Goal: Task Accomplishment & Management: Use online tool/utility

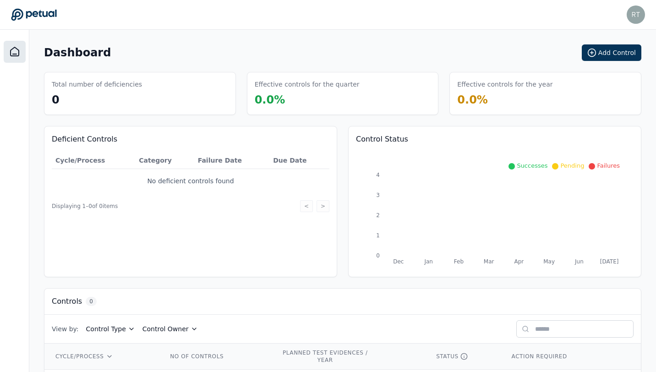
scroll to position [37, 0]
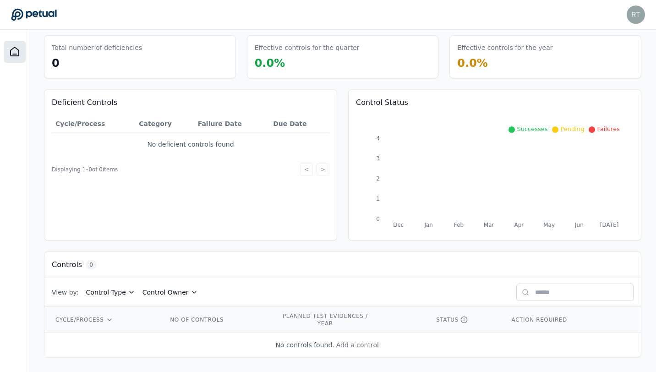
click at [355, 343] on button "Add a control" at bounding box center [357, 344] width 43 height 9
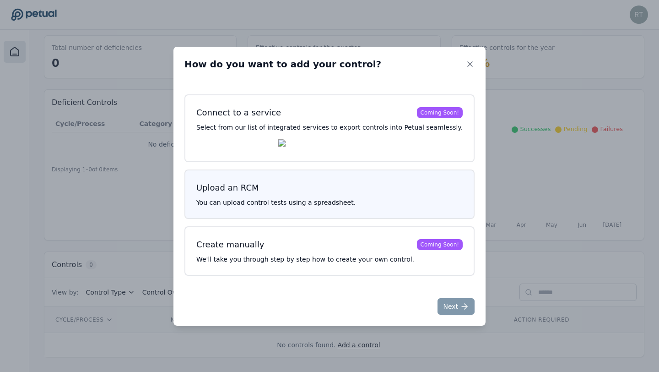
click at [259, 190] on div "Upload an RCM" at bounding box center [227, 187] width 63 height 13
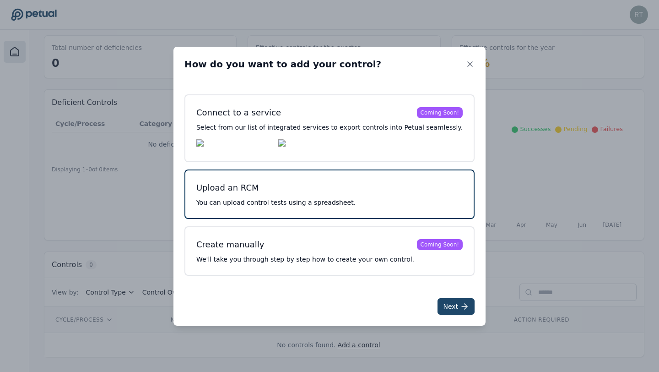
click at [438, 308] on button "Next" at bounding box center [456, 306] width 37 height 16
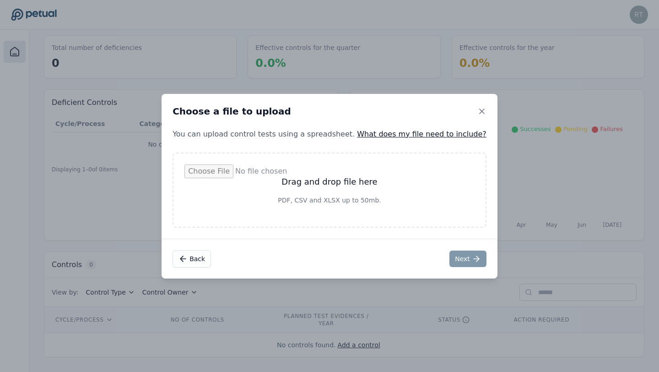
click at [299, 202] on input "file" at bounding box center [330, 189] width 290 height 51
type input "**********"
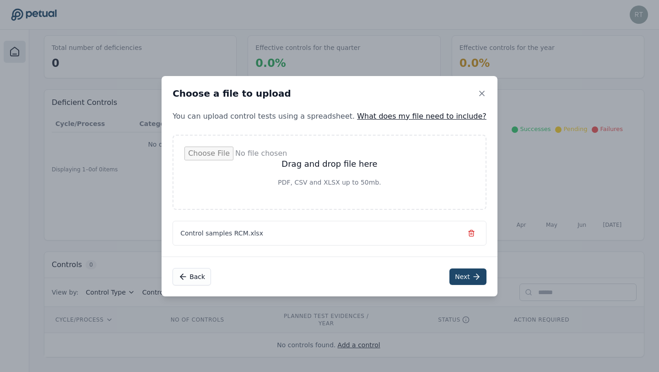
click at [450, 277] on button "Next" at bounding box center [468, 276] width 37 height 16
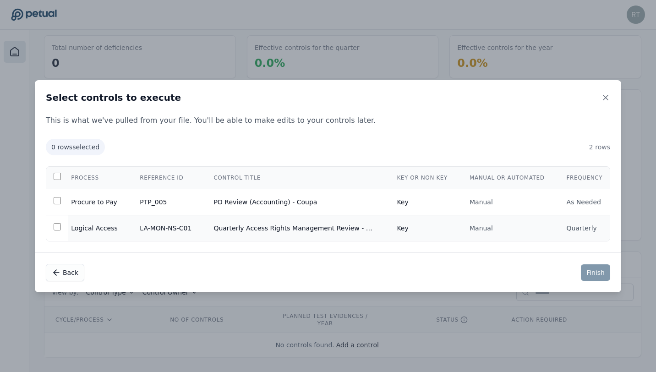
scroll to position [32, 0]
click at [608, 93] on icon at bounding box center [605, 97] width 9 height 9
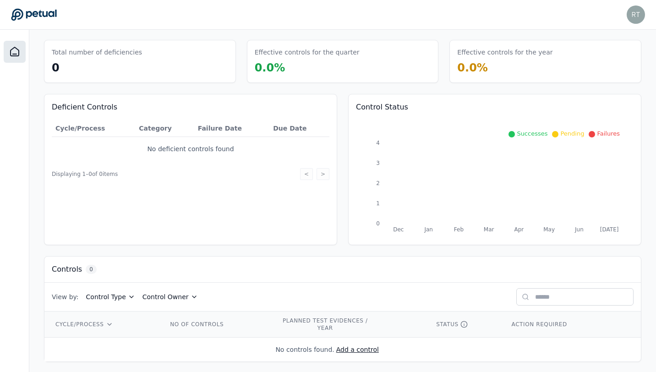
scroll to position [37, 0]
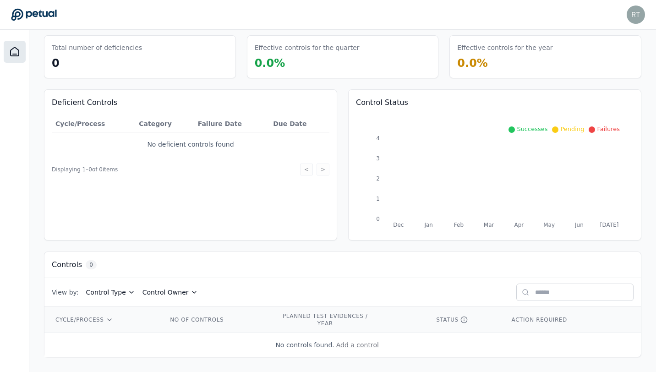
click at [367, 344] on button "Add a control" at bounding box center [357, 344] width 43 height 9
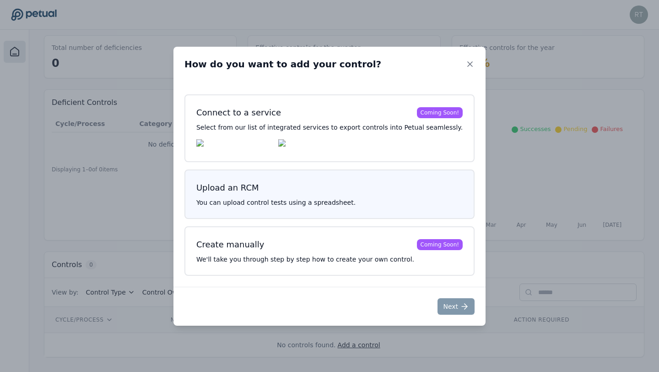
click at [323, 196] on div "Upload an RCM You can upload control tests using a spreadsheet." at bounding box center [330, 193] width 290 height 49
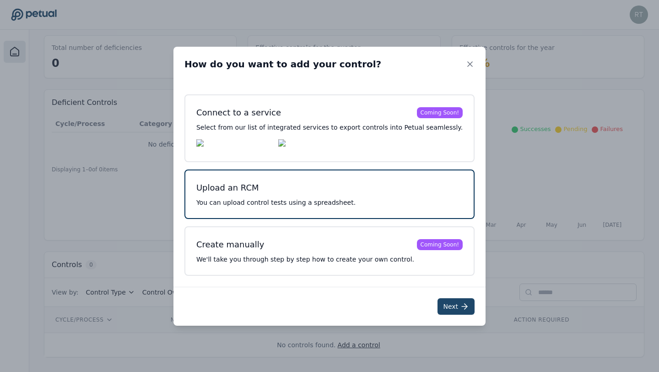
click at [460, 305] on icon at bounding box center [464, 306] width 9 height 9
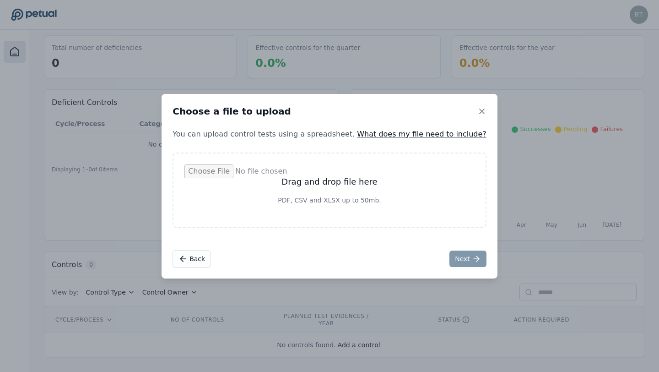
click at [383, 198] on input "file" at bounding box center [330, 189] width 290 height 51
click at [370, 185] on input "file" at bounding box center [330, 189] width 290 height 51
type input "**********"
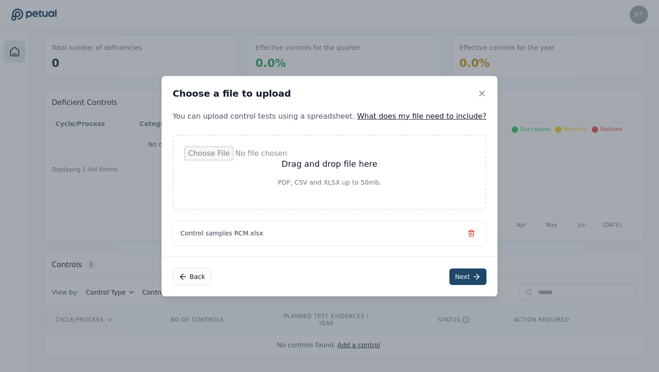
click at [472, 281] on icon at bounding box center [476, 276] width 9 height 9
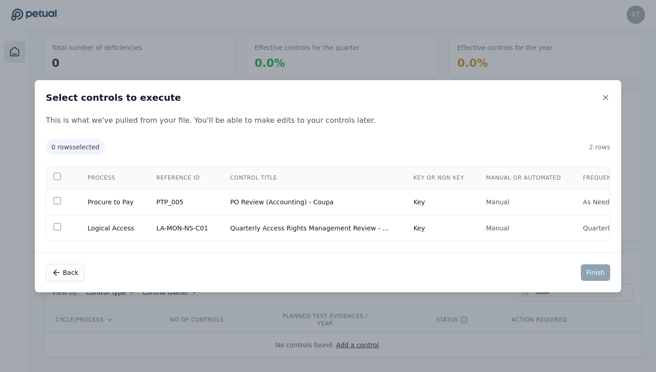
scroll to position [0, 70]
drag, startPoint x: 490, startPoint y: 174, endPoint x: 567, endPoint y: 178, distance: 77.9
click at [567, 178] on tr "Cycle Process Reference ID Control Title Key or Non Key Manual or Automated Fre…" at bounding box center [303, 178] width 652 height 22
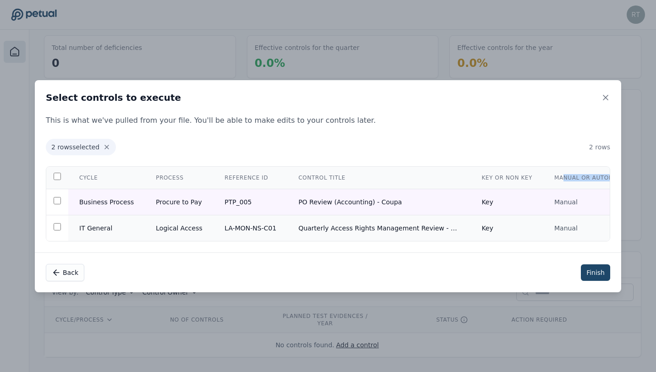
scroll to position [34, 0]
click at [591, 272] on button "Finish" at bounding box center [595, 272] width 29 height 16
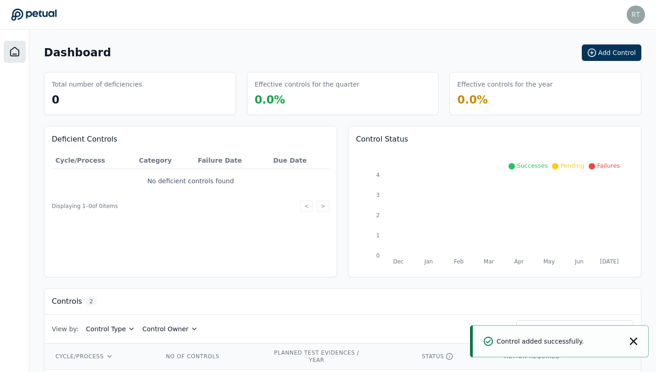
scroll to position [65, 0]
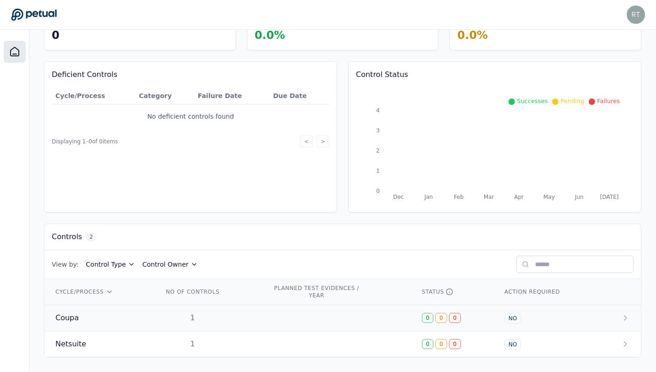
click at [74, 320] on span "Coupa" at bounding box center [66, 317] width 23 height 11
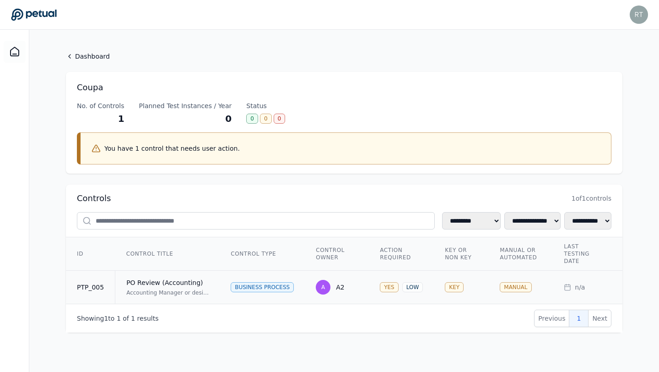
click at [114, 285] on td "PTP_005" at bounding box center [90, 287] width 49 height 33
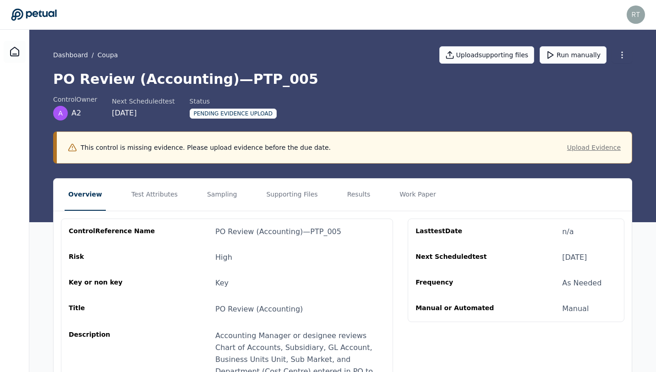
click at [606, 148] on button "Upload Evidence" at bounding box center [594, 147] width 54 height 9
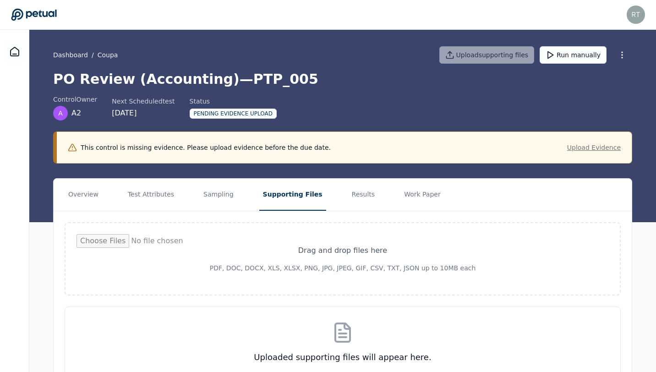
click at [598, 146] on button "Upload Evidence" at bounding box center [594, 147] width 54 height 9
type input "**********"
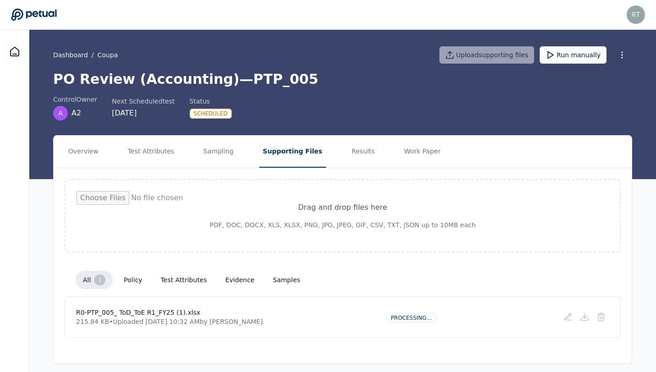
scroll to position [6, 0]
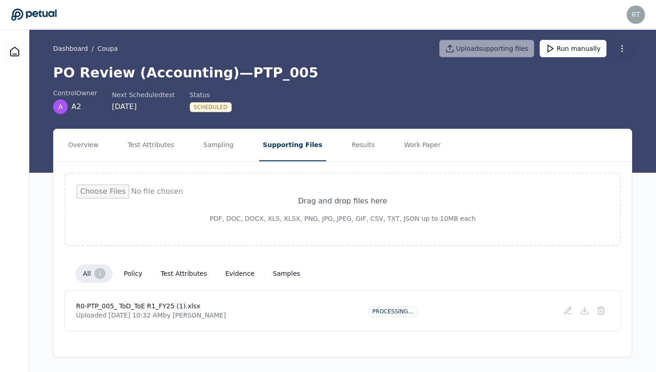
click at [314, 206] on input "file" at bounding box center [342, 209] width 532 height 49
type input "**********"
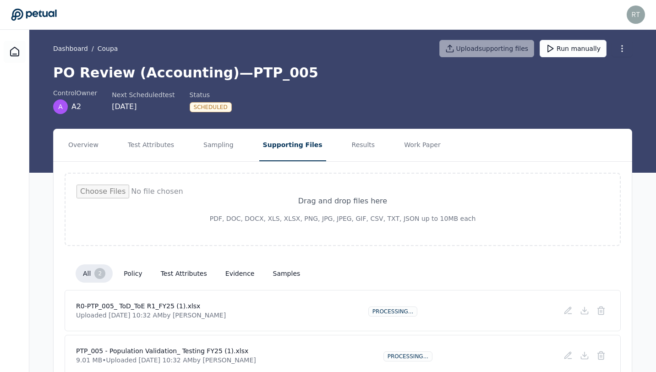
scroll to position [51, 0]
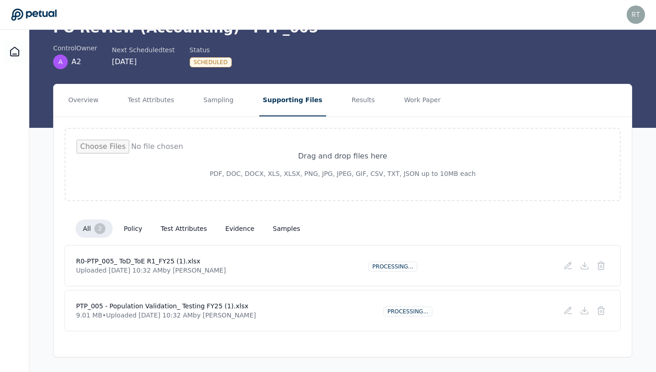
click at [340, 156] on input "file" at bounding box center [342, 164] width 532 height 49
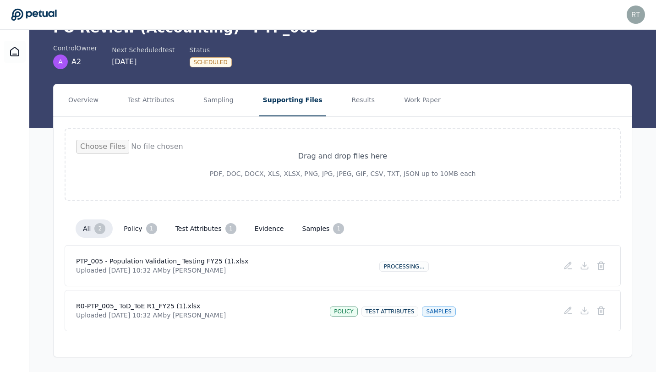
click at [320, 163] on input "file" at bounding box center [342, 164] width 532 height 49
type input "**********"
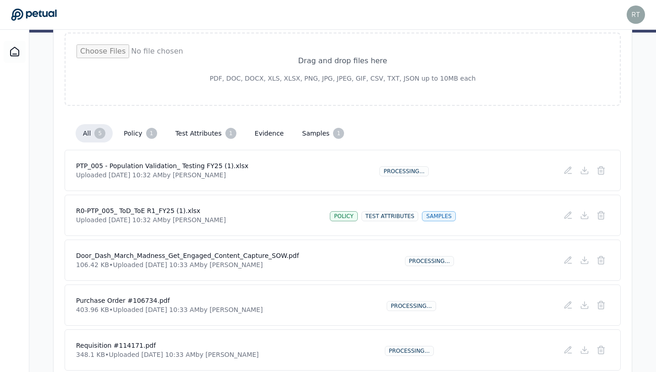
scroll to position [186, 0]
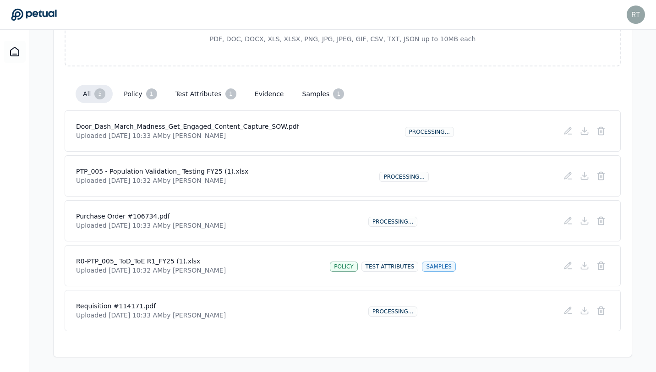
click at [132, 90] on button "policy 1" at bounding box center [140, 94] width 48 height 18
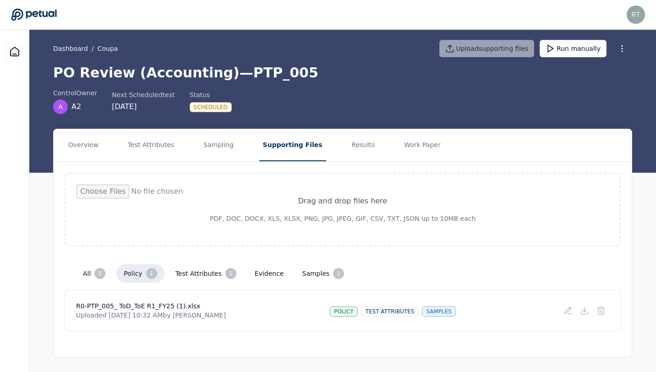
click at [187, 271] on button "test attributes 1" at bounding box center [206, 273] width 76 height 18
click at [192, 271] on button "test attributes 1" at bounding box center [206, 273] width 76 height 18
click at [310, 270] on button "samples 1" at bounding box center [323, 273] width 57 height 18
click at [206, 278] on button "test attributes 1" at bounding box center [206, 273] width 76 height 18
click at [149, 147] on button "Test Attributes" at bounding box center [151, 145] width 54 height 32
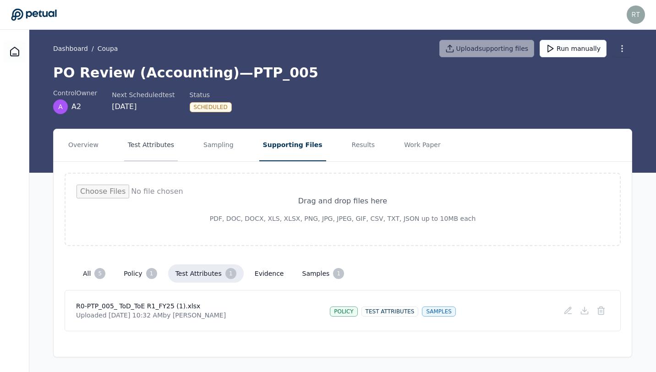
scroll to position [0, 0]
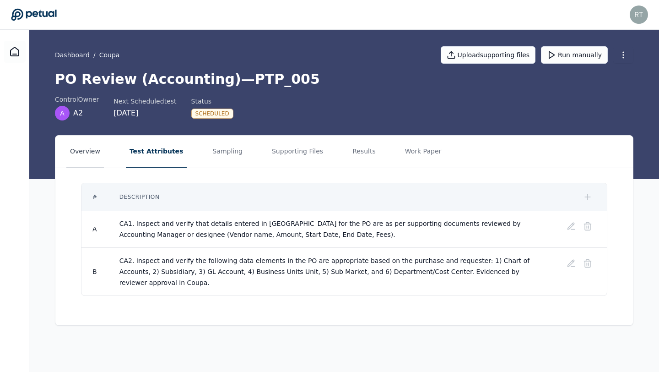
click at [93, 153] on button "Overview" at bounding box center [85, 152] width 38 height 32
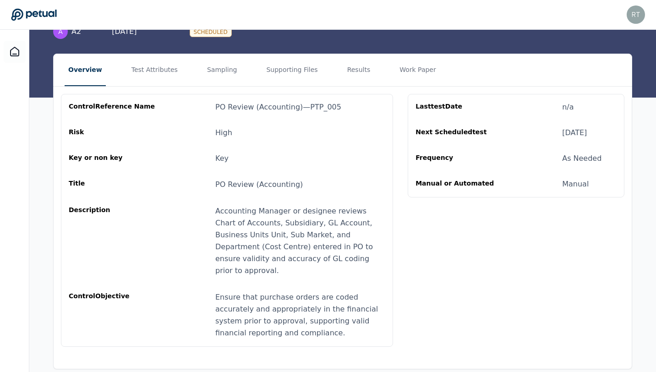
scroll to position [79, 0]
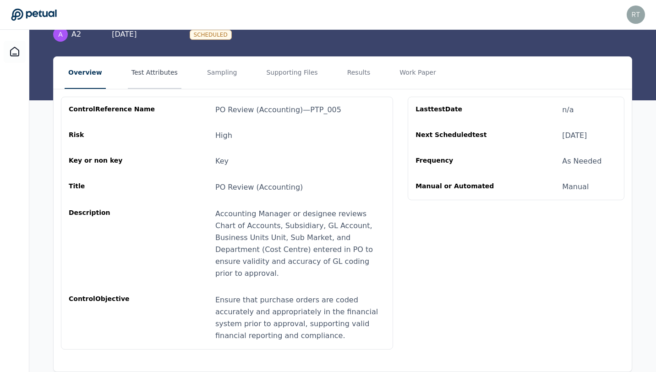
click at [153, 76] on button "Test Attributes" at bounding box center [155, 73] width 54 height 32
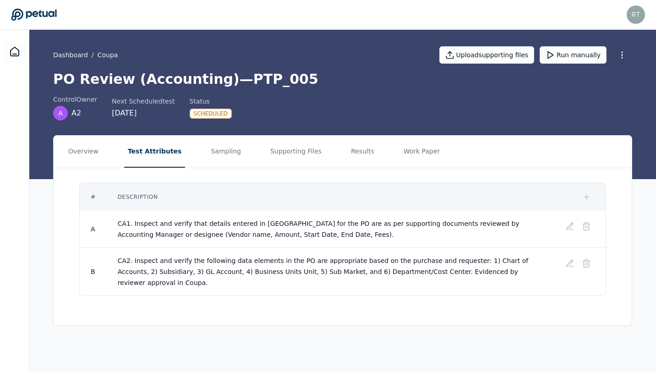
scroll to position [0, 0]
click at [218, 156] on button "Sampling" at bounding box center [228, 152] width 38 height 32
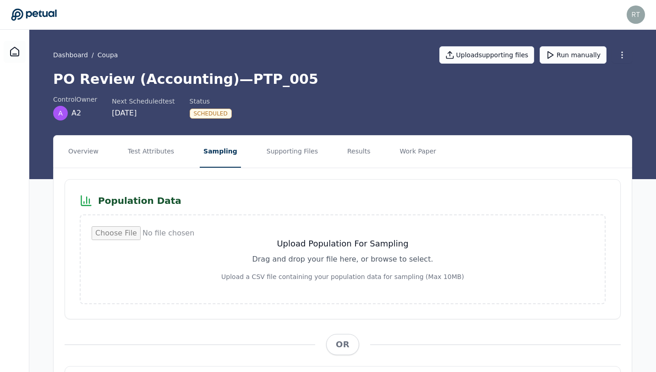
click at [341, 260] on input "file" at bounding box center [343, 259] width 502 height 66
click at [331, 261] on input "file" at bounding box center [343, 259] width 502 height 66
click at [286, 146] on button "Supporting Files" at bounding box center [292, 152] width 59 height 32
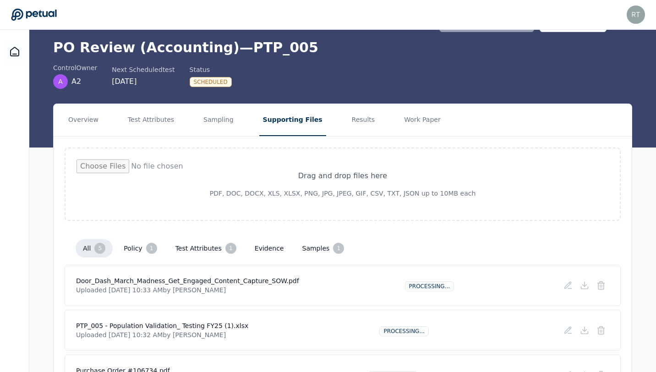
scroll to position [65, 0]
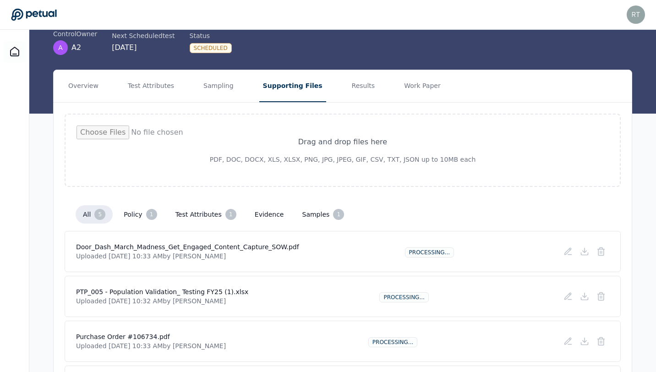
click at [349, 142] on input "file" at bounding box center [342, 149] width 532 height 49
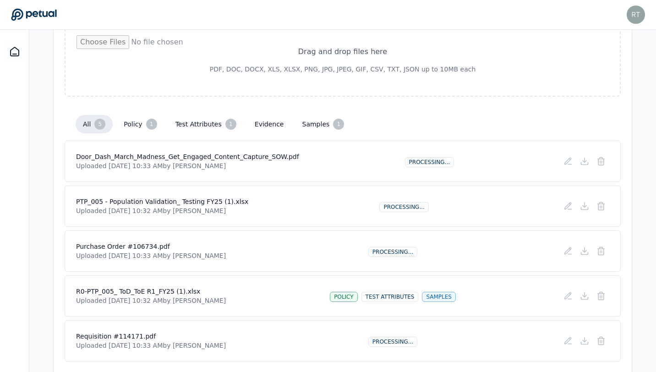
scroll to position [186, 0]
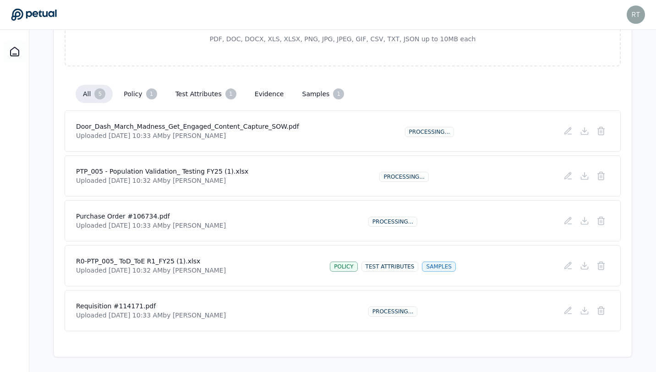
click at [305, 97] on button "samples 1" at bounding box center [323, 94] width 57 height 18
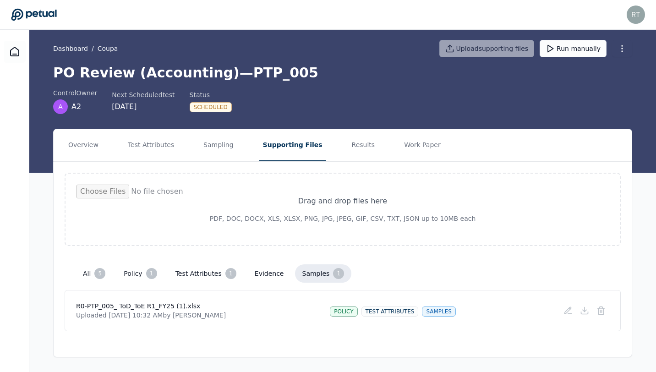
scroll to position [6, 0]
click at [342, 210] on input "file" at bounding box center [342, 209] width 532 height 49
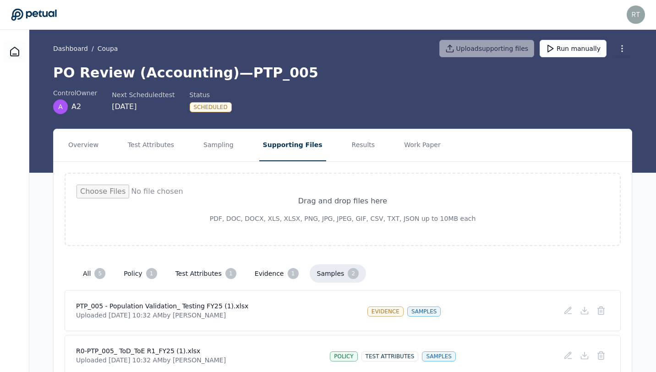
type input "**********"
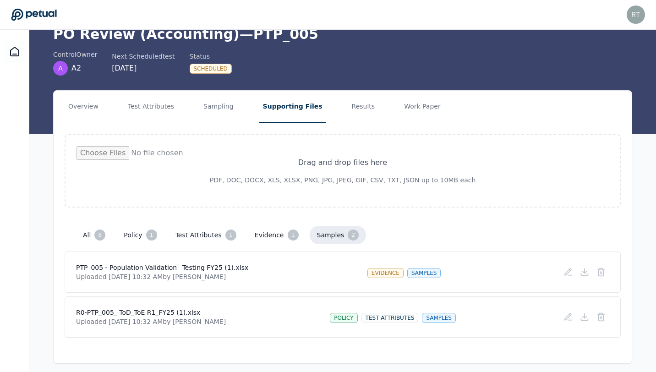
scroll to position [51, 0]
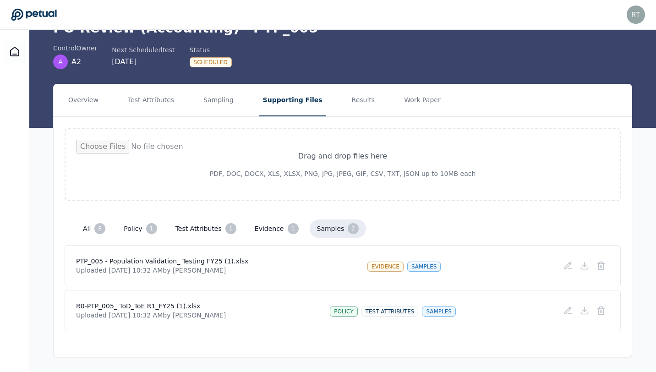
click at [192, 231] on button "test attributes 1" at bounding box center [206, 228] width 76 height 18
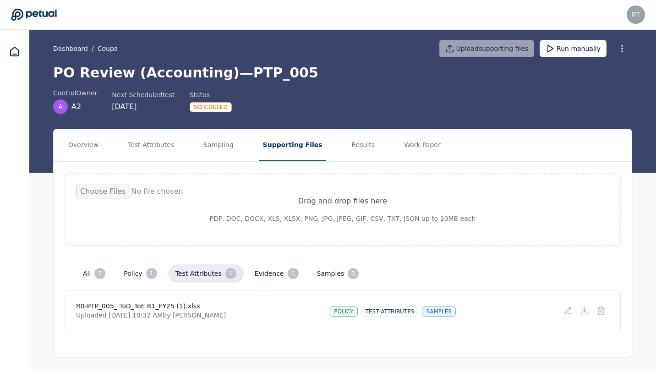
click at [297, 144] on button "Supporting Files" at bounding box center [292, 145] width 67 height 32
click at [85, 272] on button "all 8" at bounding box center [94, 273] width 37 height 18
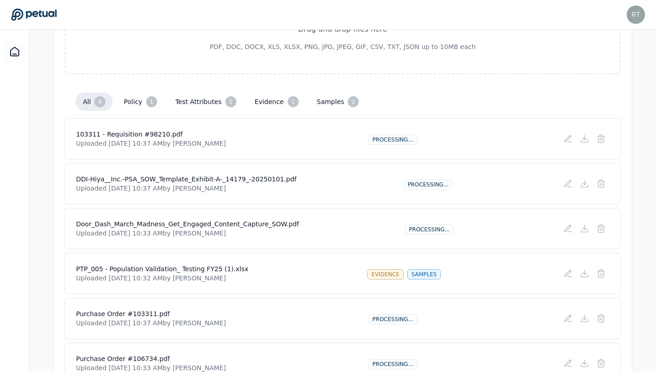
scroll to position [196, 0]
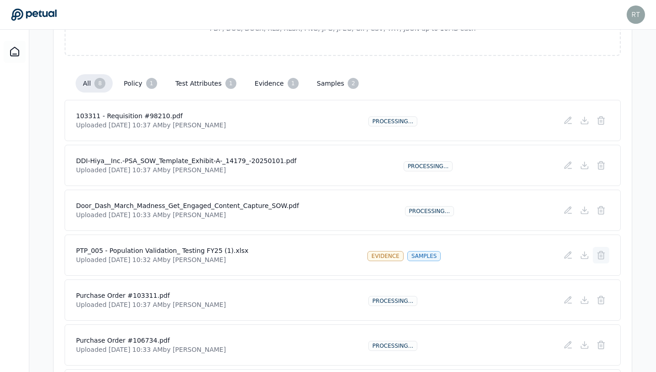
click at [604, 256] on icon at bounding box center [600, 254] width 9 height 9
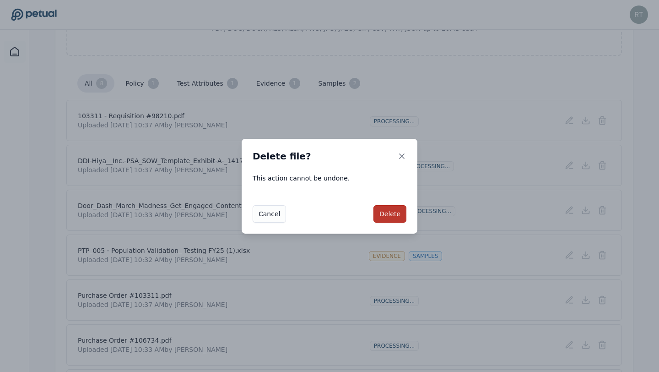
click at [381, 215] on button "Delete" at bounding box center [390, 213] width 33 height 17
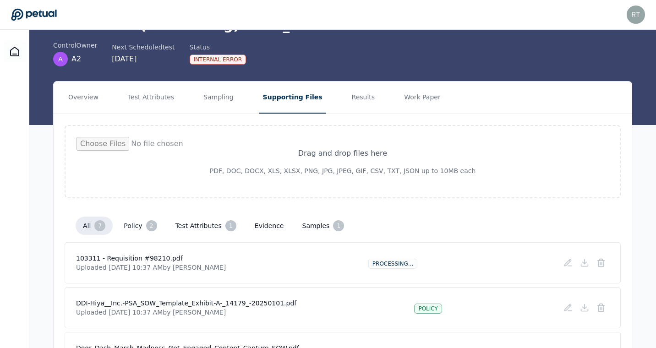
scroll to position [0, 0]
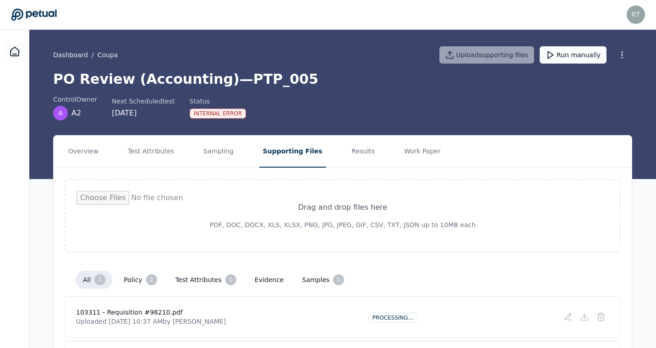
click at [226, 114] on div "Internal Error" at bounding box center [218, 114] width 57 height 10
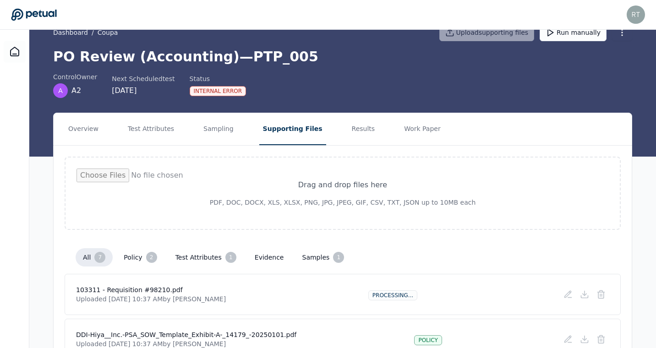
scroll to position [34, 0]
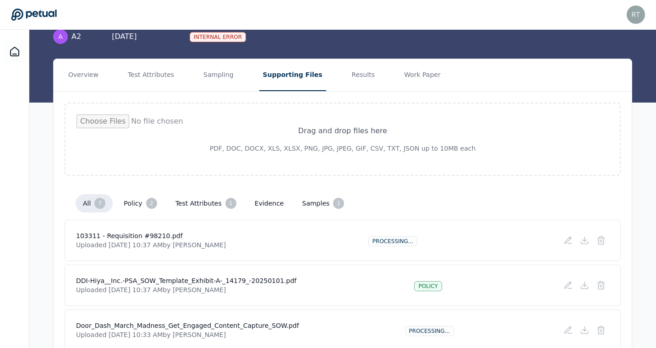
click at [129, 203] on button "policy 2" at bounding box center [140, 203] width 48 height 18
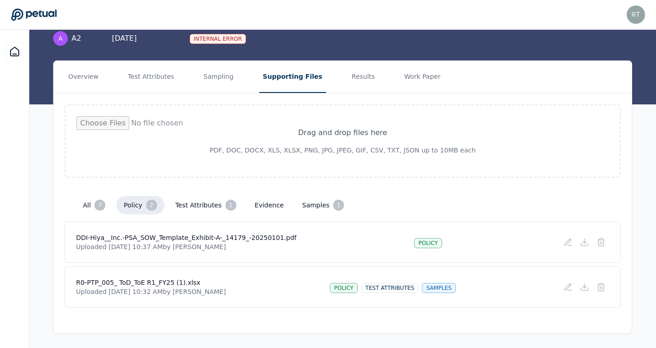
scroll to position [30, 0]
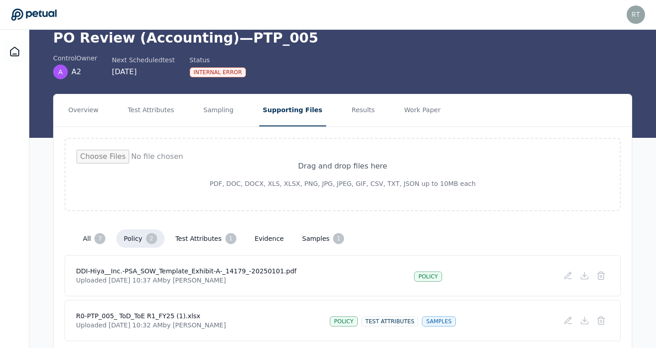
click at [197, 229] on button "test attributes 1" at bounding box center [206, 238] width 76 height 18
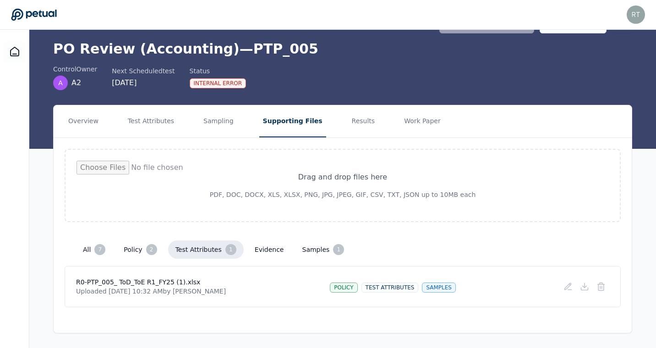
click at [262, 252] on button "evidence" at bounding box center [269, 249] width 44 height 16
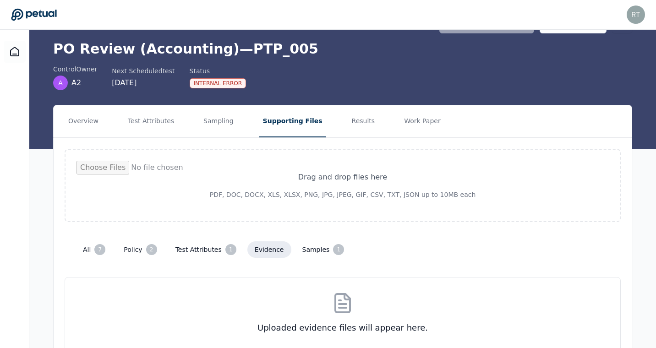
click at [304, 252] on button "samples 1" at bounding box center [323, 249] width 57 height 18
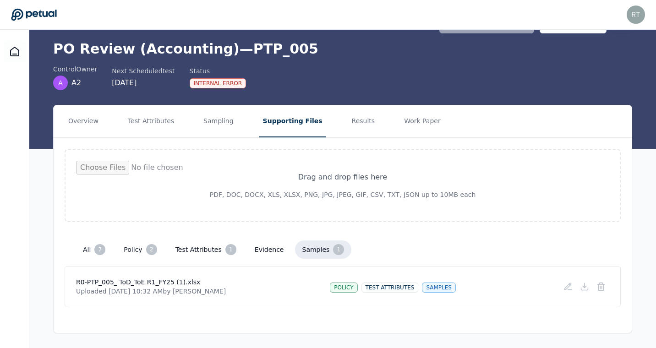
click at [86, 250] on button "all 7" at bounding box center [94, 249] width 37 height 18
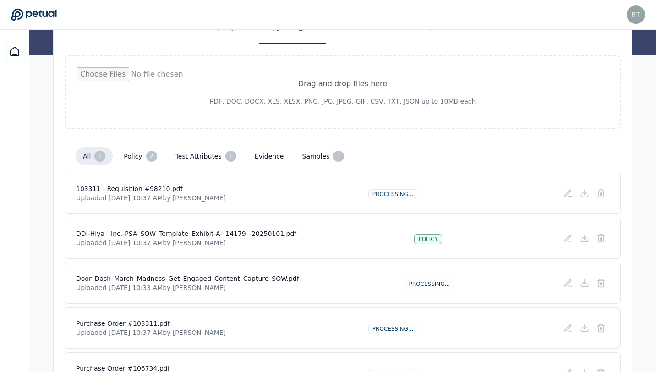
scroll to position [133, 0]
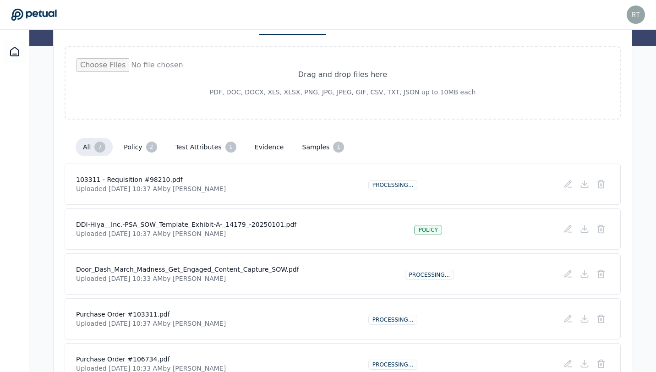
click at [399, 81] on input "file" at bounding box center [342, 82] width 532 height 49
click at [369, 72] on input "file" at bounding box center [342, 82] width 532 height 49
type input "**********"
